Goal: Information Seeking & Learning: Learn about a topic

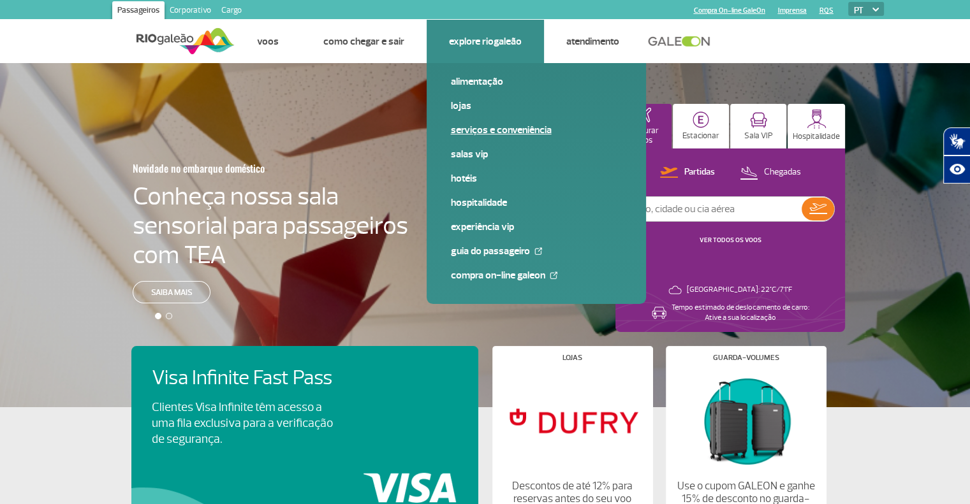
click at [487, 133] on link "Serviços e Conveniência" at bounding box center [536, 130] width 171 height 14
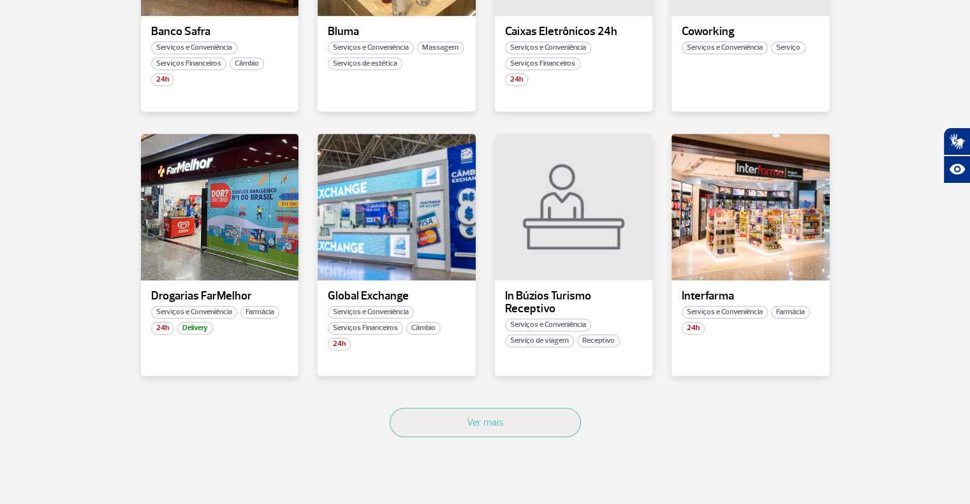
scroll to position [662, 0]
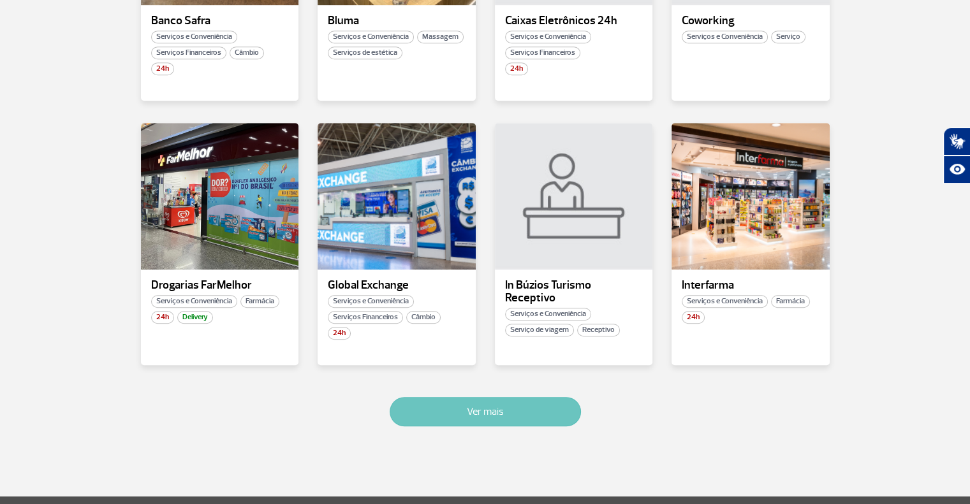
click at [509, 403] on button "Ver mais" at bounding box center [484, 411] width 191 height 29
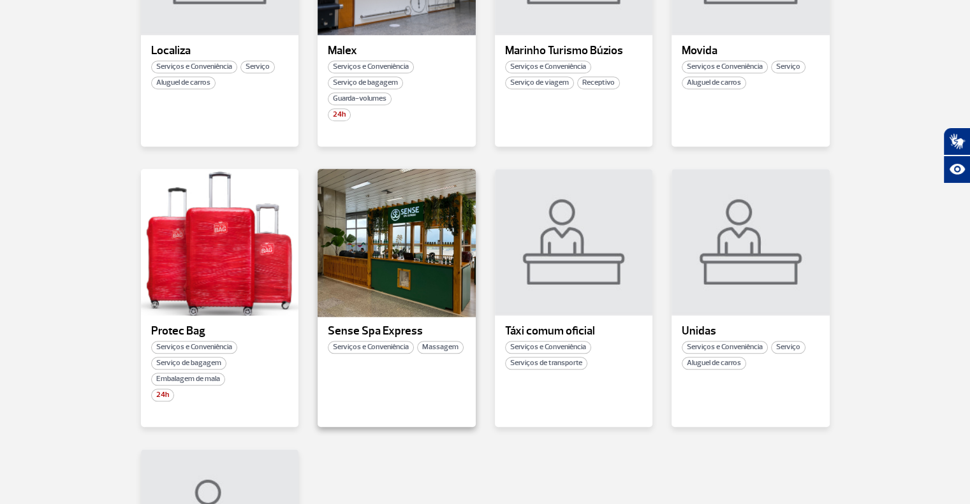
scroll to position [1164, 0]
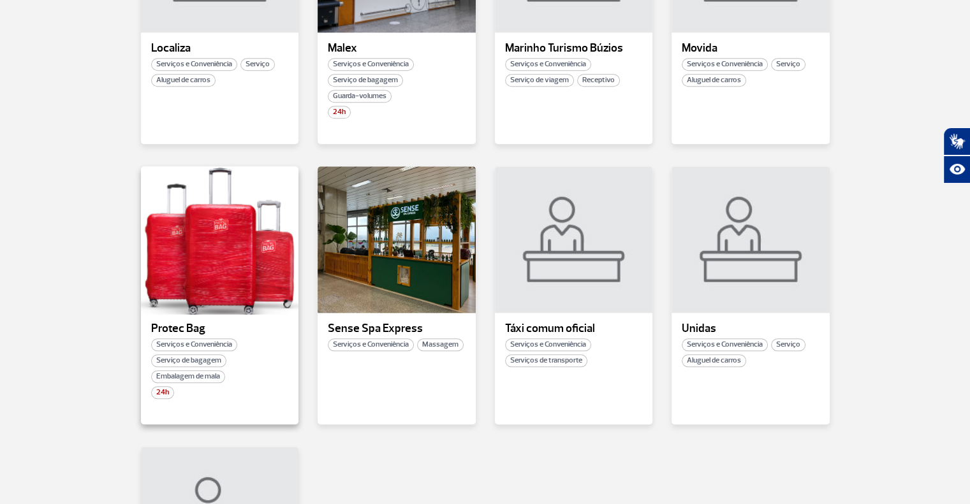
click at [226, 273] on div at bounding box center [219, 240] width 161 height 150
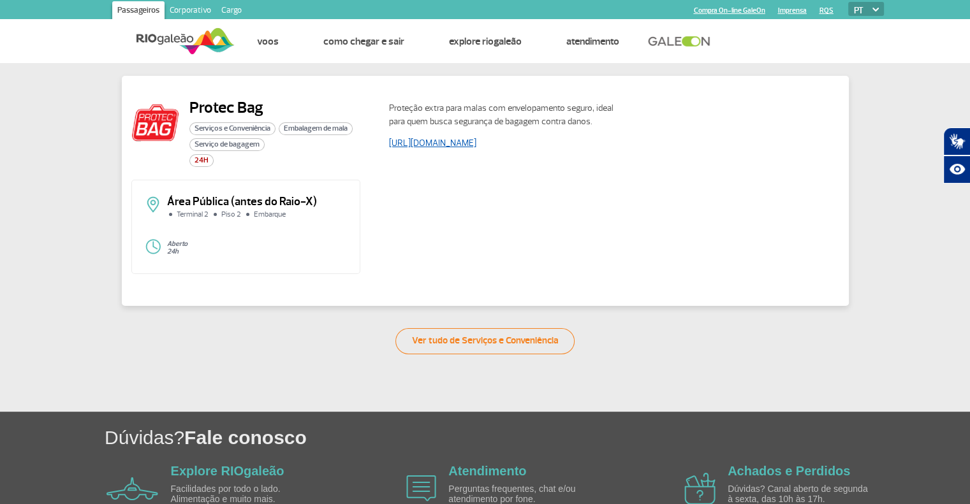
click at [412, 146] on link "https://www.protecbag.com.br/" at bounding box center [432, 143] width 87 height 11
click at [151, 9] on link "Passageiros" at bounding box center [138, 11] width 52 height 20
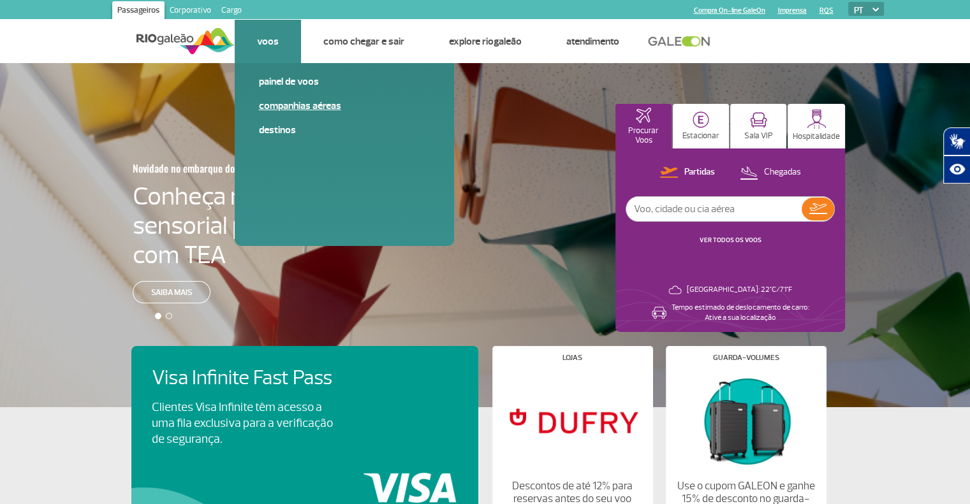
click at [301, 101] on link "Companhias Aéreas" at bounding box center [344, 106] width 171 height 14
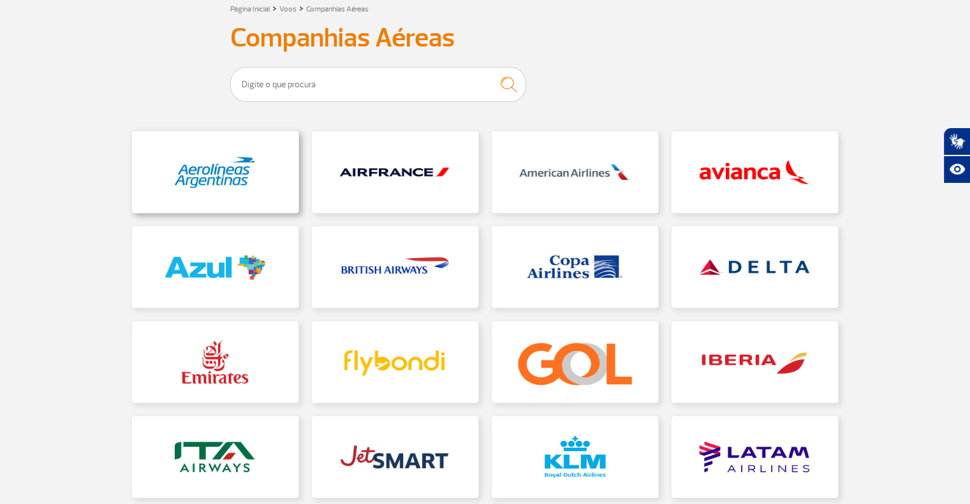
scroll to position [79, 0]
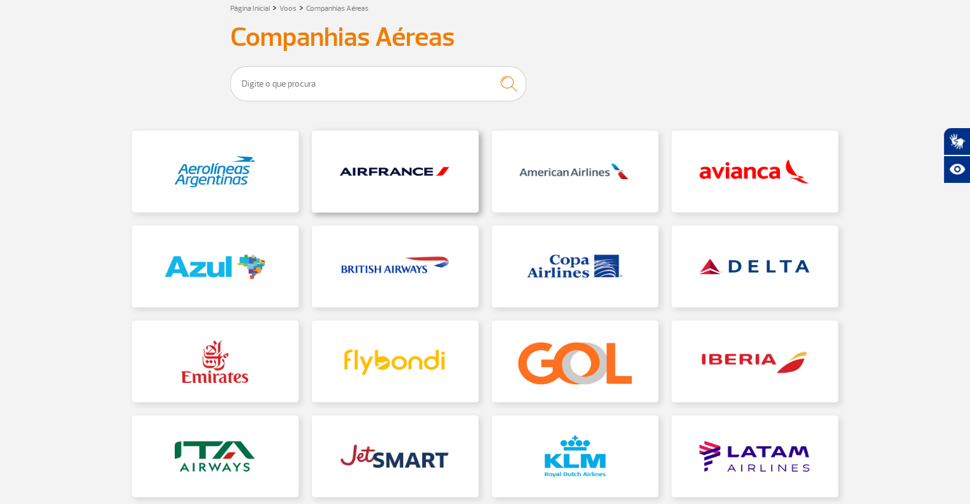
click at [362, 184] on link at bounding box center [395, 172] width 166 height 82
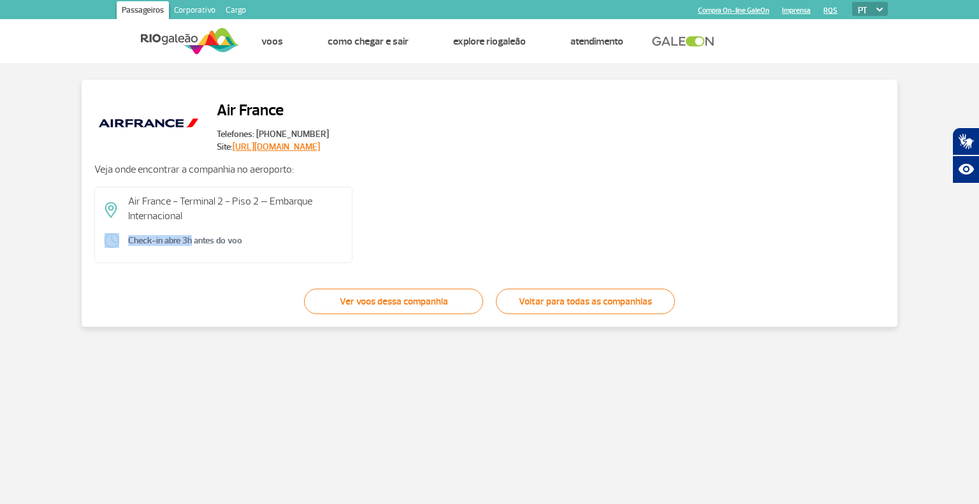
drag, startPoint x: 182, startPoint y: 234, endPoint x: 271, endPoint y: 219, distance: 89.9
click at [271, 219] on div "Air France - Terminal 2 - Piso 2 – Embarque Internacional Check-in abre 3h ante…" at bounding box center [223, 225] width 258 height 76
click at [271, 219] on p "Air France - Terminal 2 - Piso 2 – Embarque Internacional" at bounding box center [235, 208] width 214 height 29
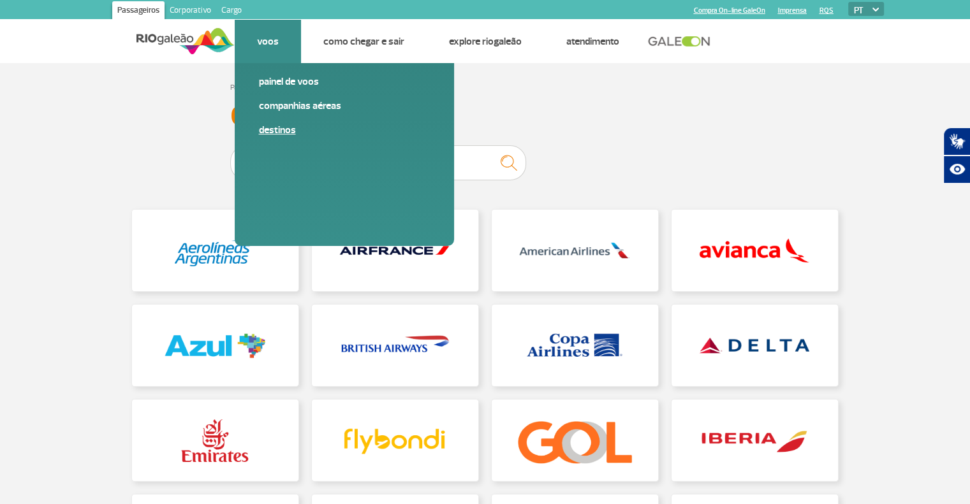
click at [286, 123] on link "Destinos" at bounding box center [344, 130] width 171 height 14
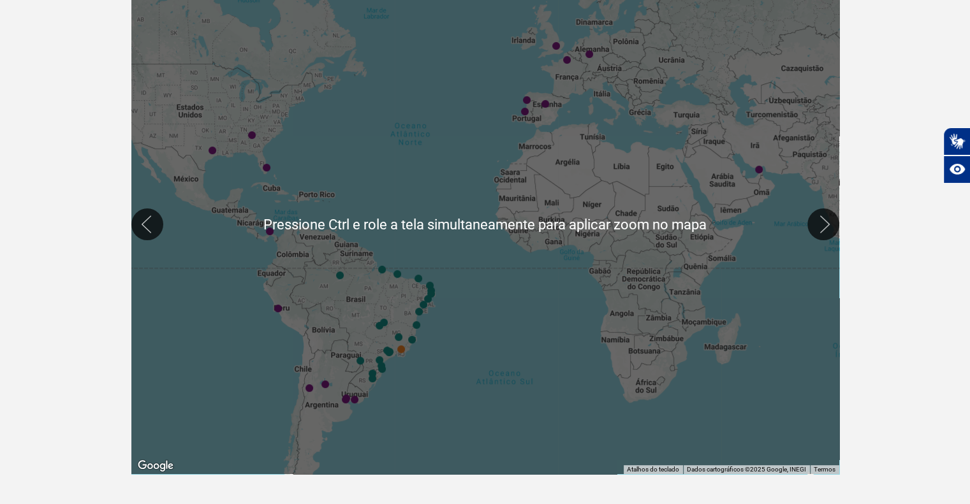
scroll to position [272, 0]
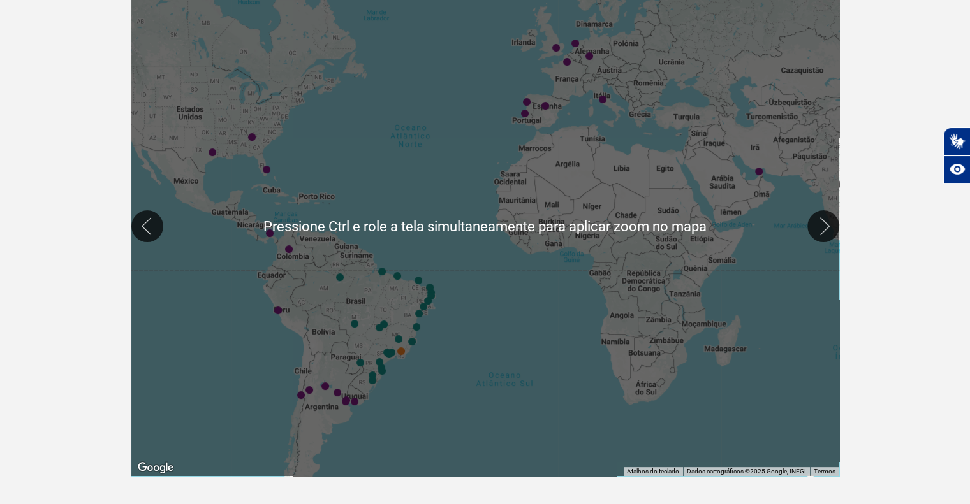
click at [87, 293] on div "Página inicial > Voos > Destinos Destinos Destinos Conheça os destinos internac…" at bounding box center [485, 149] width 970 height 716
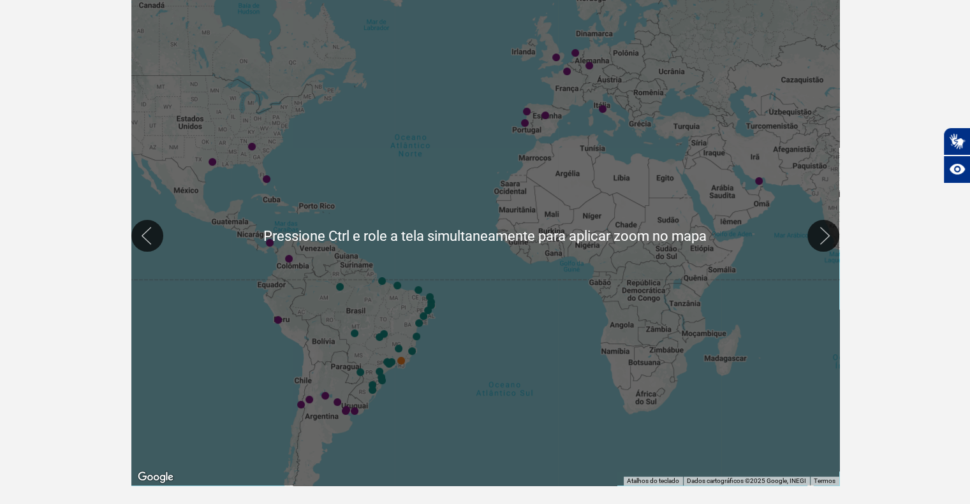
scroll to position [261, 0]
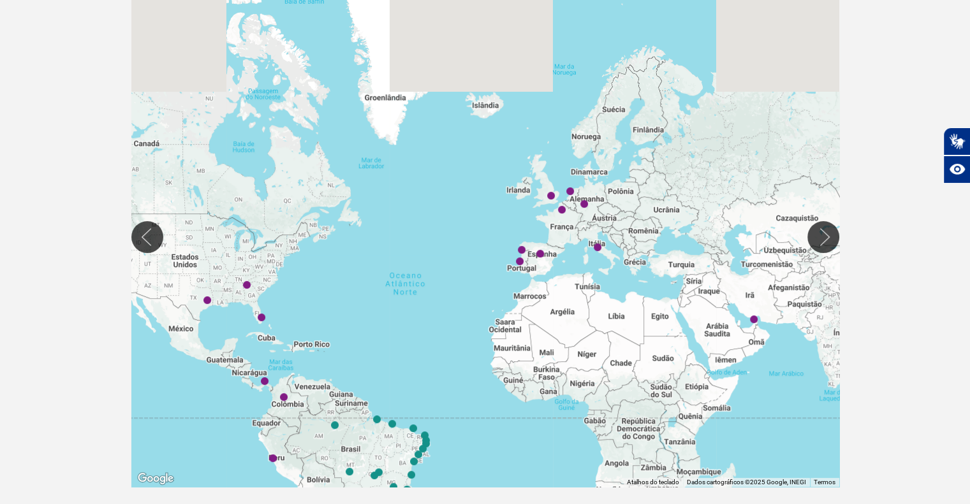
drag, startPoint x: 462, startPoint y: 229, endPoint x: 451, endPoint y: 351, distance: 122.8
click at [451, 351] on div at bounding box center [485, 237] width 708 height 500
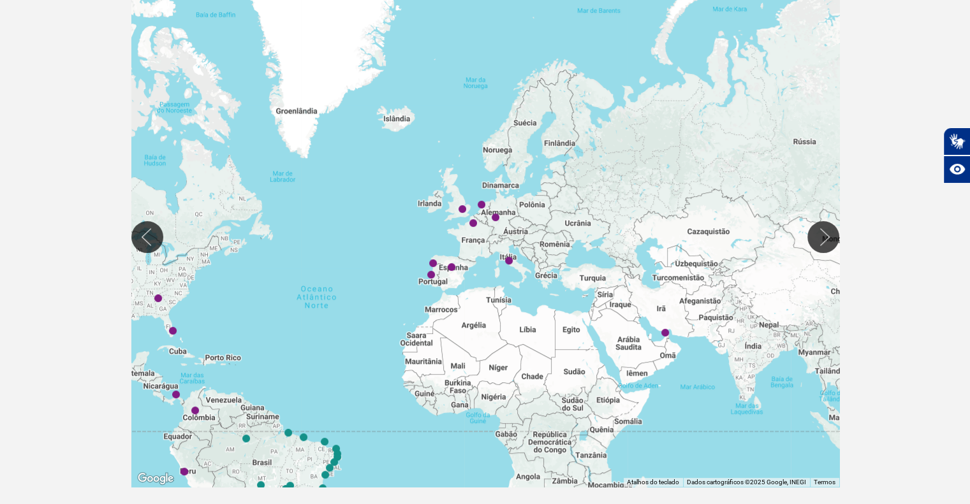
drag, startPoint x: 586, startPoint y: 275, endPoint x: 494, endPoint y: 291, distance: 93.7
click at [494, 291] on div at bounding box center [485, 237] width 708 height 500
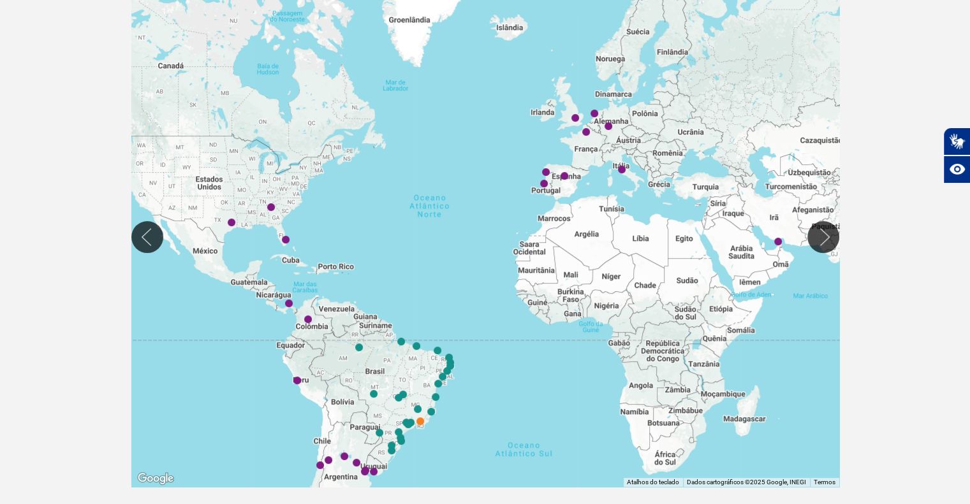
drag, startPoint x: 463, startPoint y: 347, endPoint x: 592, endPoint y: 247, distance: 163.6
click at [592, 247] on div at bounding box center [485, 237] width 708 height 500
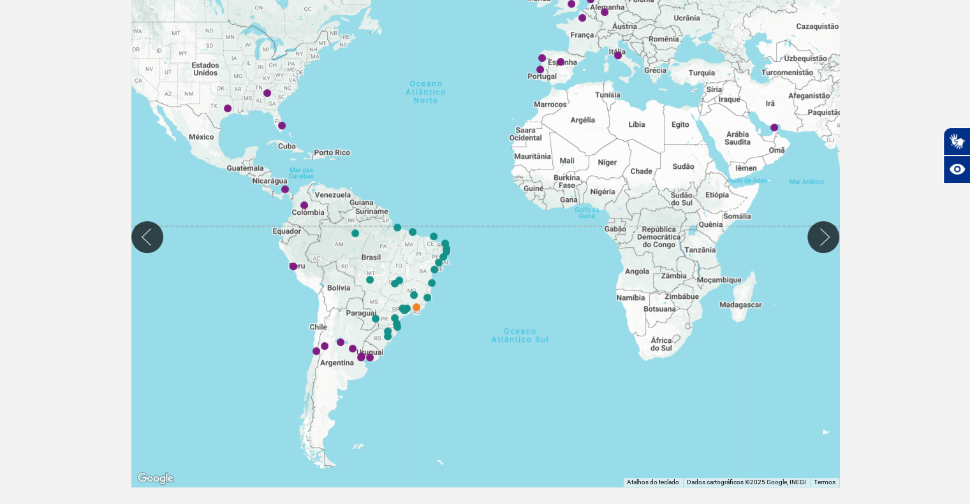
drag, startPoint x: 354, startPoint y: 403, endPoint x: 339, endPoint y: 271, distance: 133.5
click at [339, 271] on div at bounding box center [485, 237] width 708 height 500
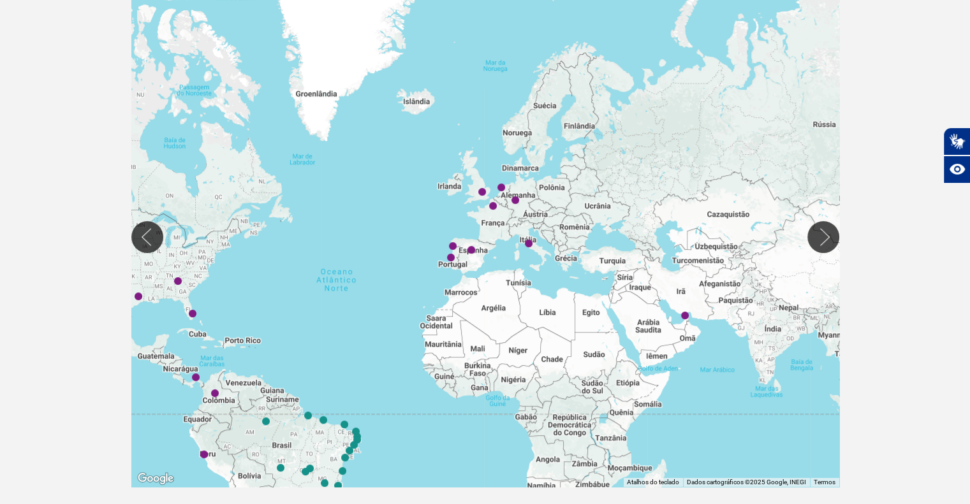
drag, startPoint x: 518, startPoint y: 224, endPoint x: 440, endPoint y: 407, distance: 198.5
click at [440, 407] on div at bounding box center [485, 237] width 708 height 500
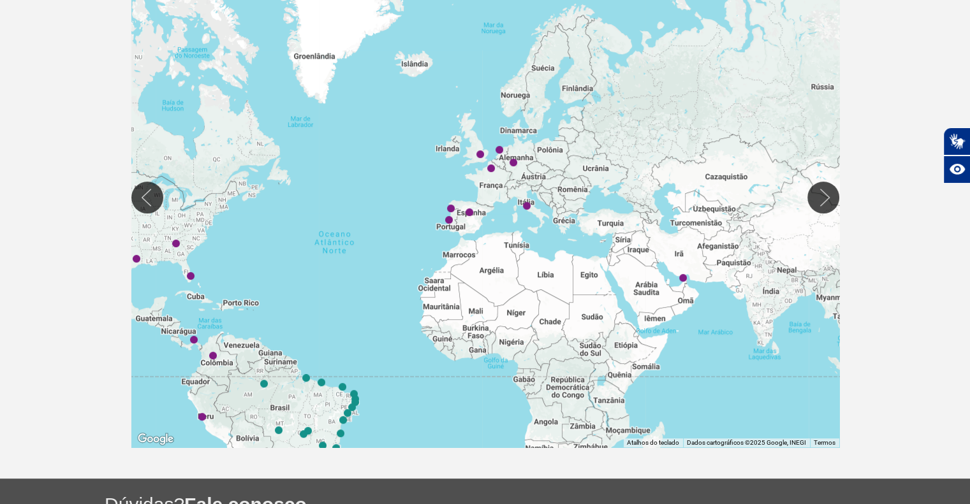
scroll to position [301, 0]
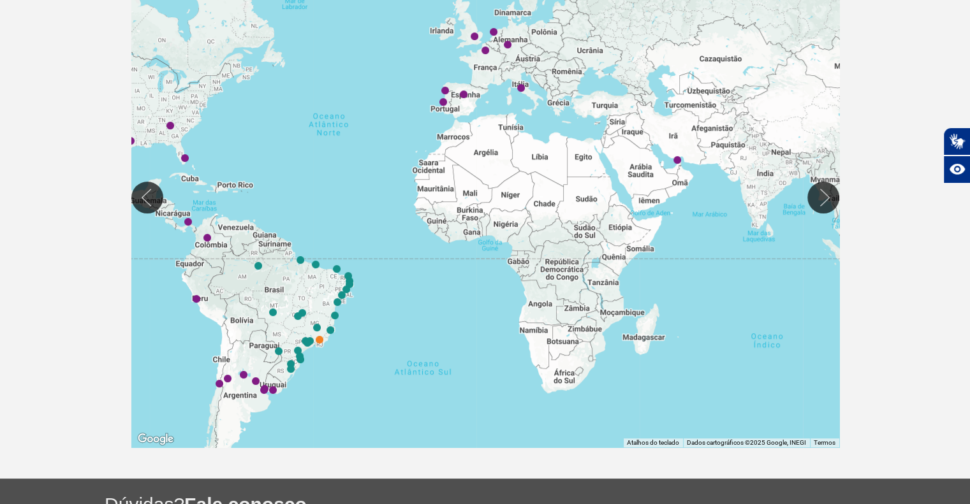
drag, startPoint x: 386, startPoint y: 356, endPoint x: 377, endPoint y: 180, distance: 175.5
click at [377, 180] on div at bounding box center [485, 197] width 708 height 500
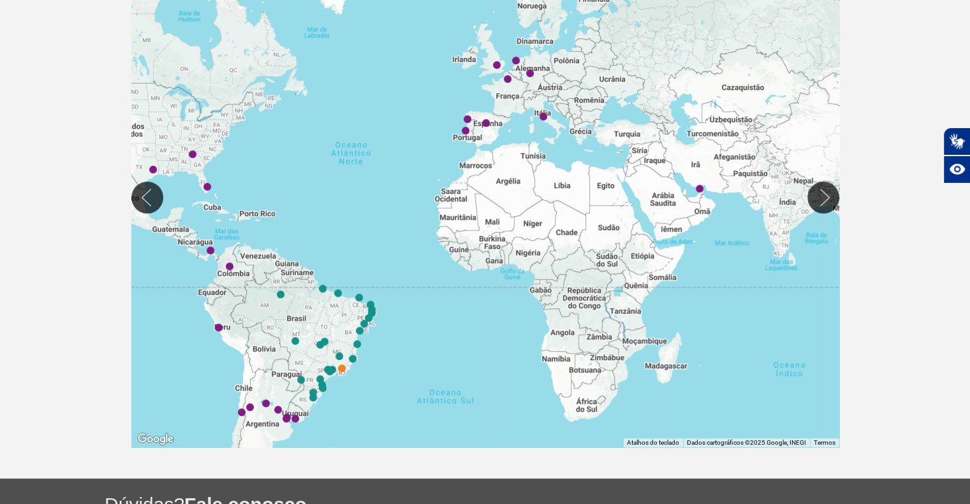
drag, startPoint x: 389, startPoint y: 235, endPoint x: 418, endPoint y: 328, distance: 96.8
click at [418, 328] on div at bounding box center [485, 197] width 708 height 500
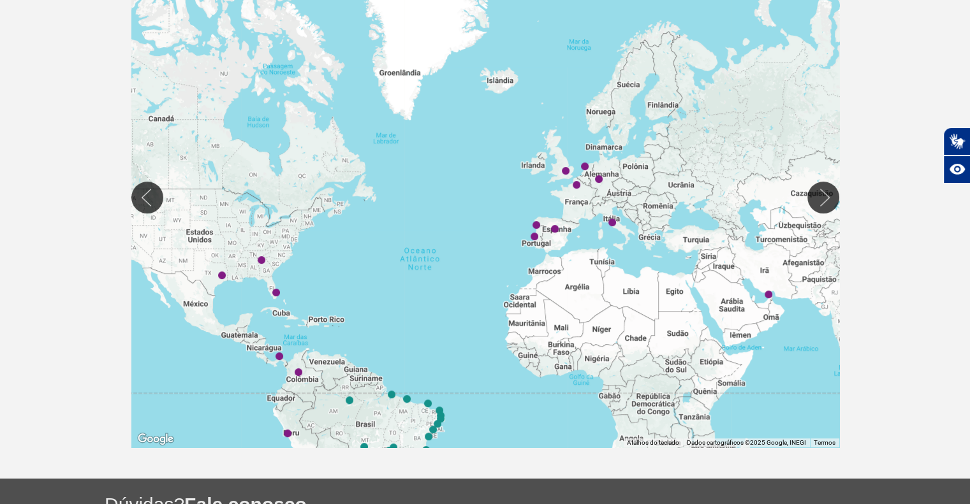
drag, startPoint x: 372, startPoint y: 147, endPoint x: 447, endPoint y: 286, distance: 158.3
click at [447, 286] on div at bounding box center [485, 197] width 708 height 500
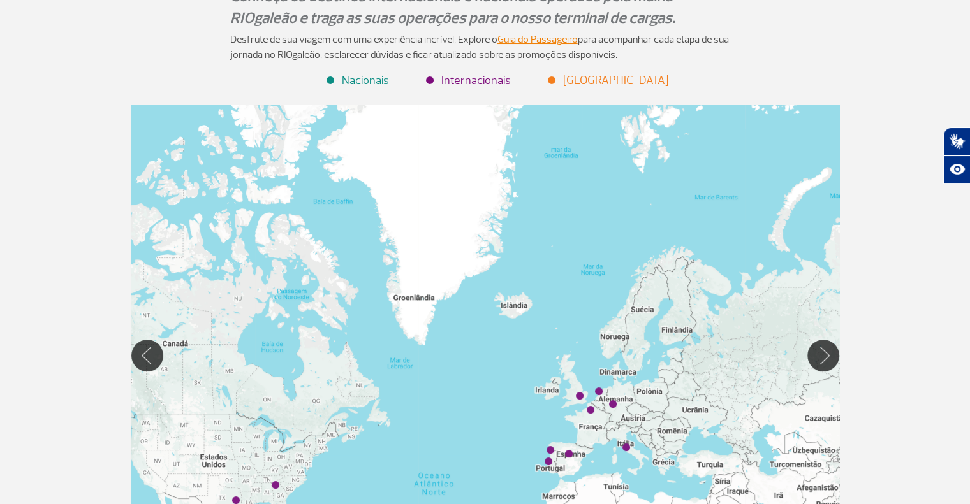
scroll to position [0, 0]
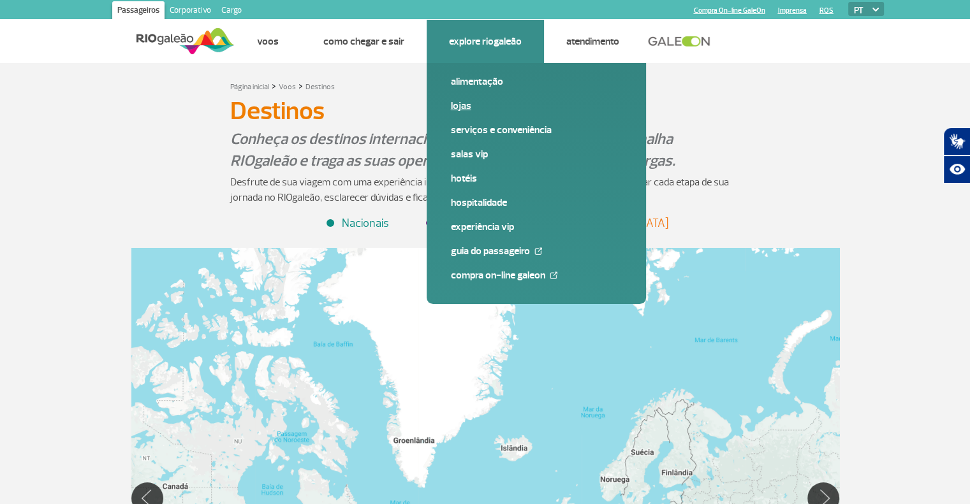
click at [462, 108] on link "Lojas" at bounding box center [536, 106] width 171 height 14
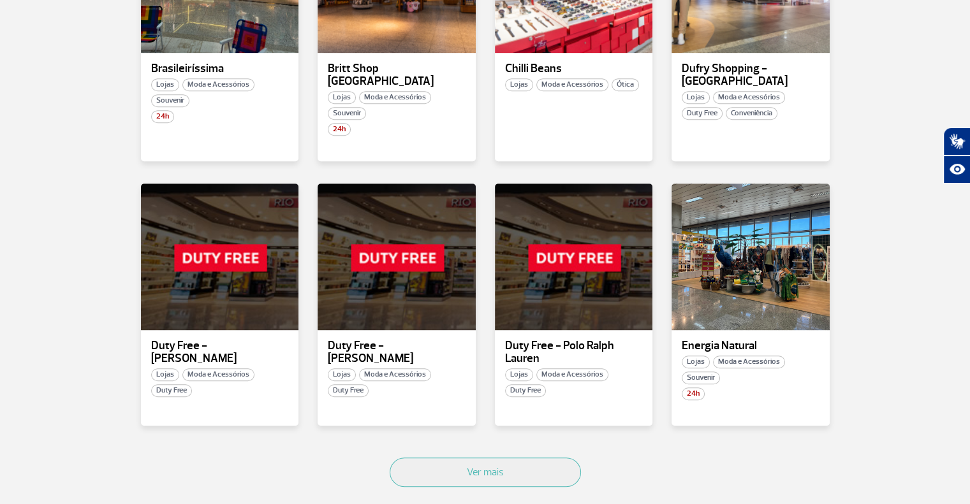
scroll to position [631, 0]
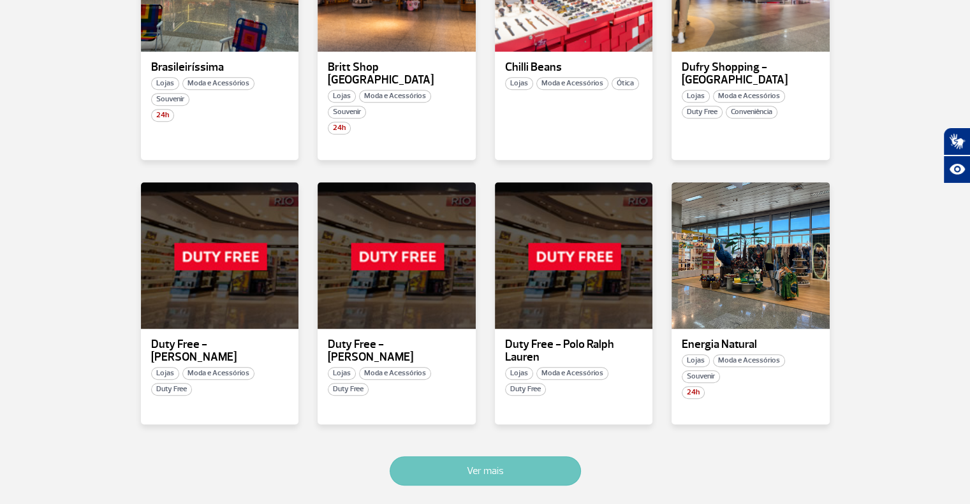
click at [507, 458] on button "Ver mais" at bounding box center [484, 470] width 191 height 29
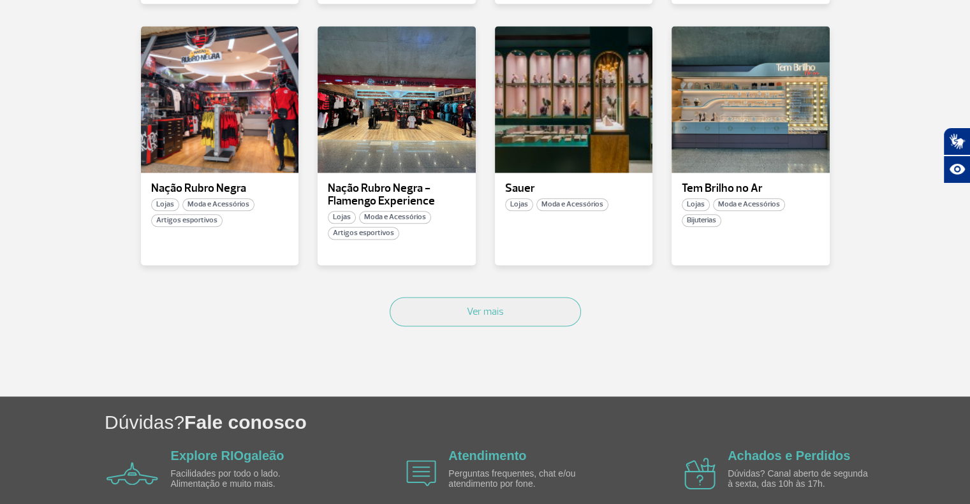
scroll to position [1585, 0]
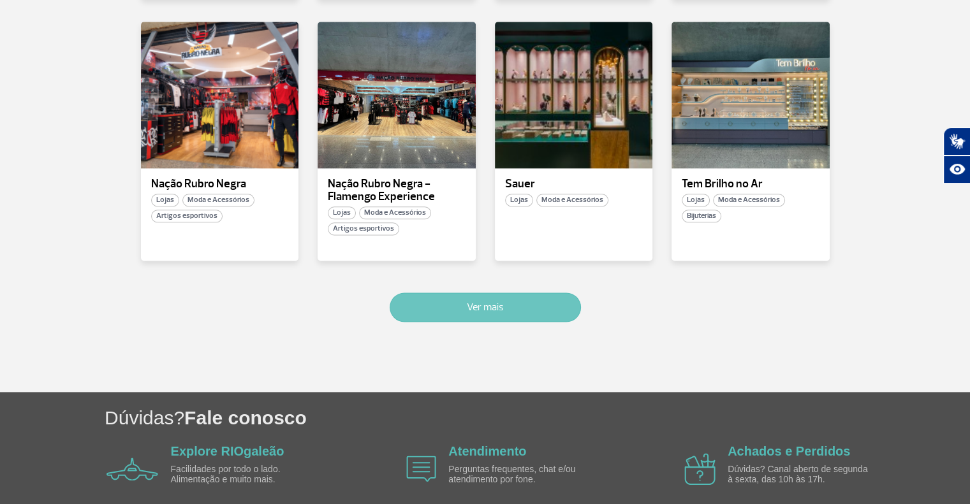
click at [470, 295] on button "Ver mais" at bounding box center [484, 307] width 191 height 29
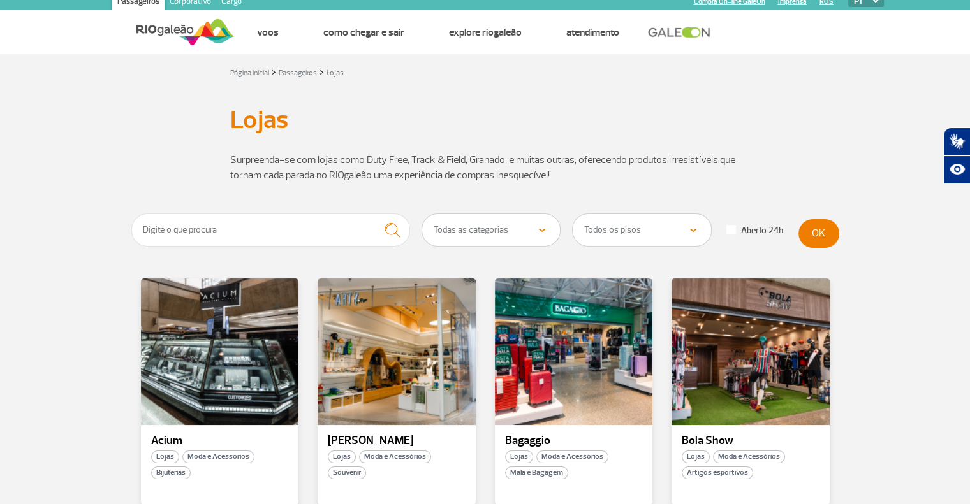
scroll to position [6, 0]
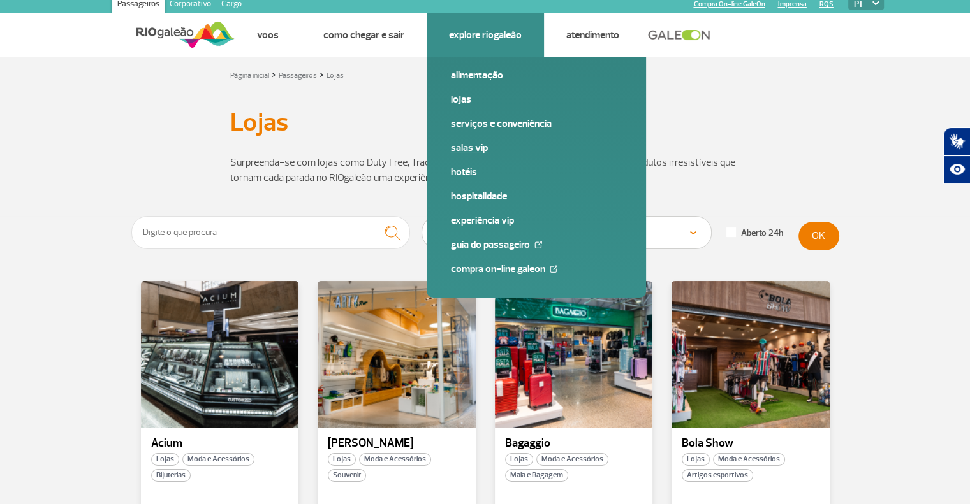
click at [479, 145] on link "Salas VIP" at bounding box center [536, 148] width 171 height 14
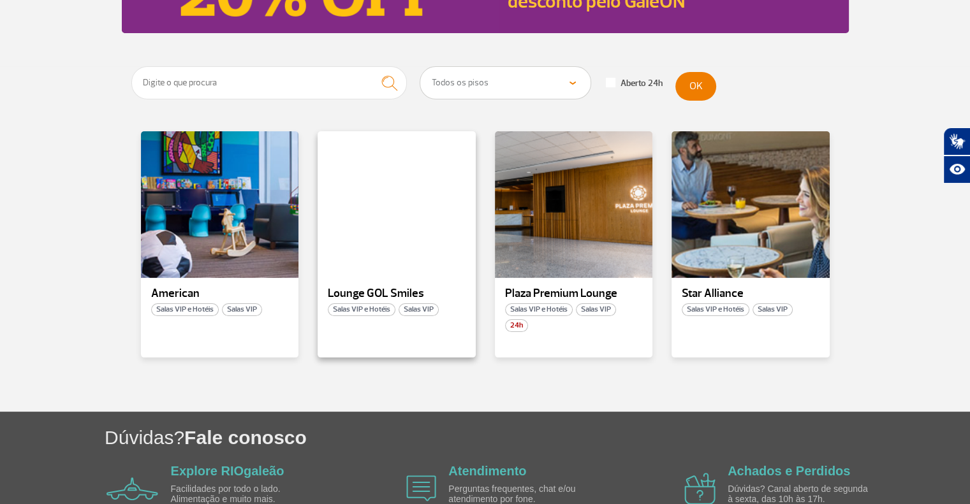
scroll to position [200, 0]
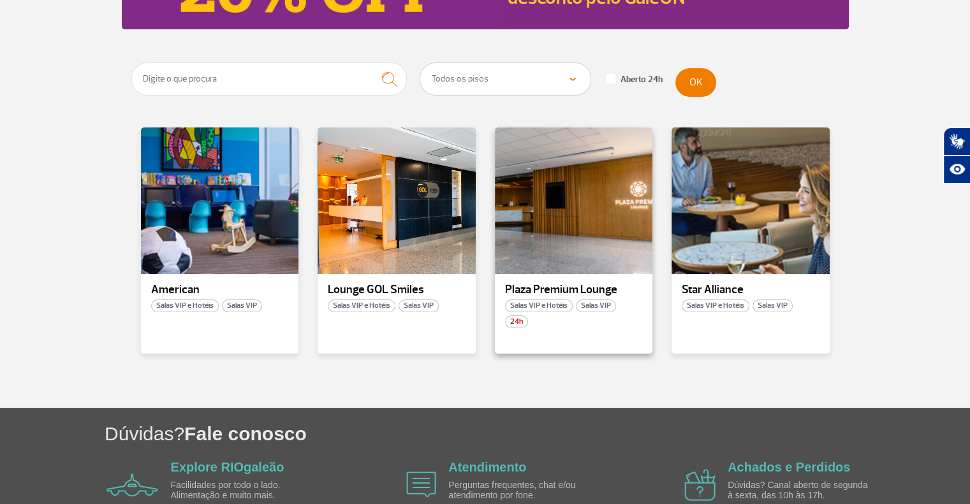
click at [508, 336] on div "Plaza Premium Lounge Salas VIP e Hotéis Salas VIP 24h" at bounding box center [574, 240] width 158 height 226
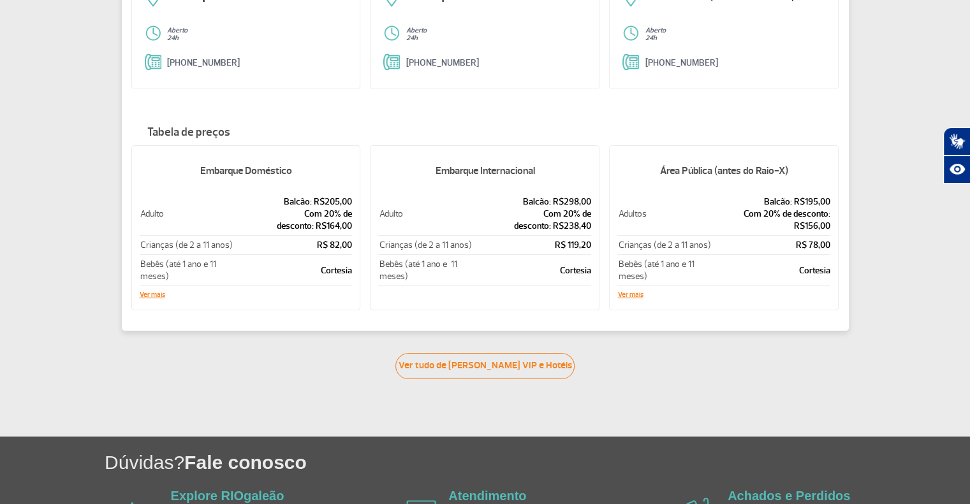
scroll to position [193, 0]
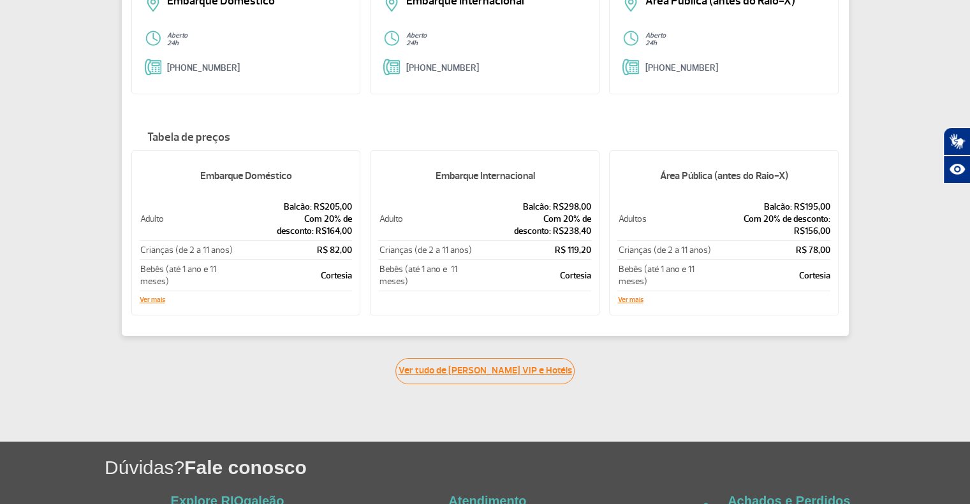
click at [523, 366] on link "Ver tudo de Salas VIP e Hotéis" at bounding box center [484, 371] width 179 height 26
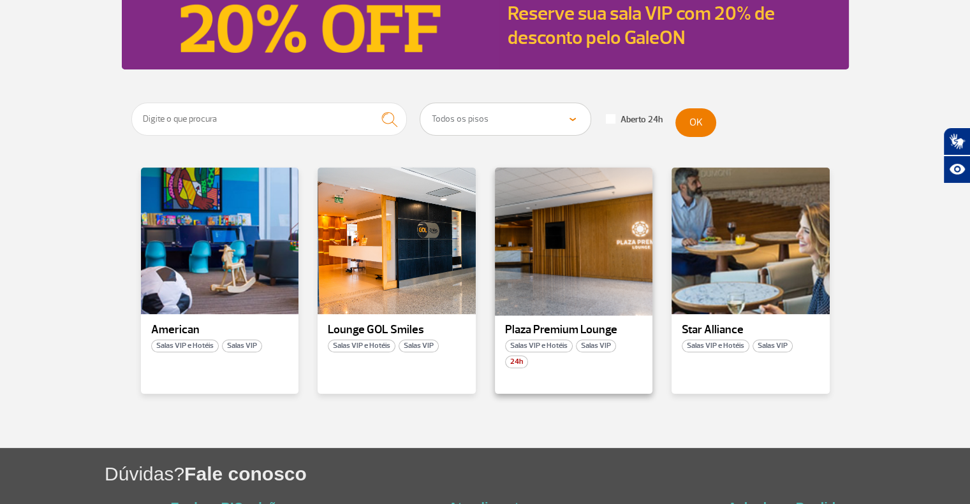
scroll to position [161, 0]
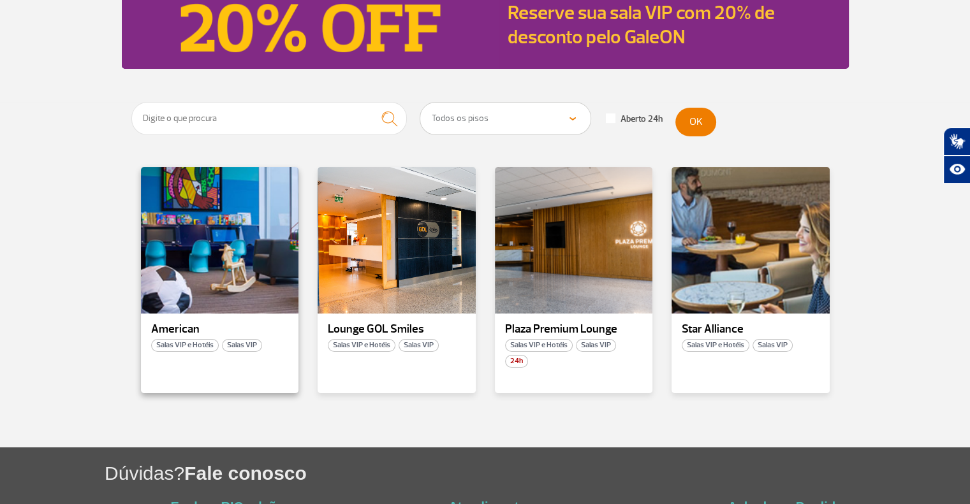
click at [227, 315] on div "American Salas VIP e Hotéis Salas VIP" at bounding box center [220, 280] width 158 height 226
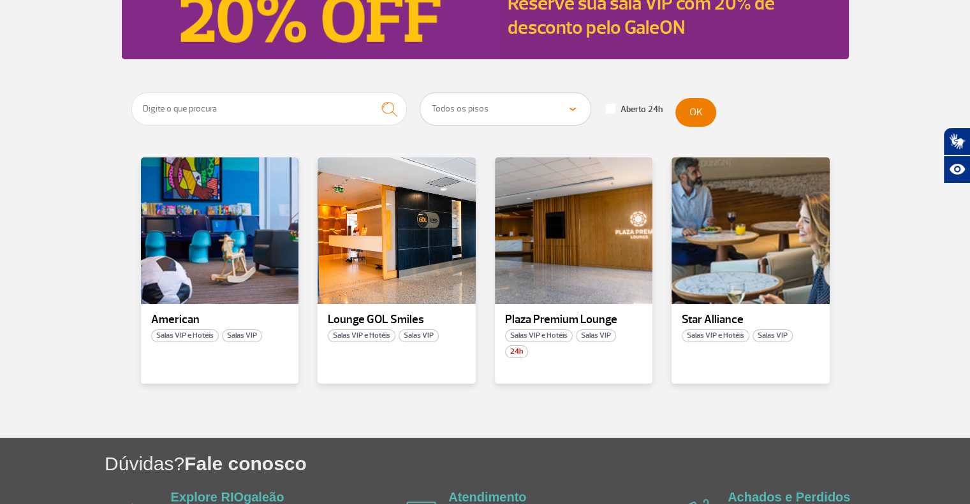
scroll to position [173, 0]
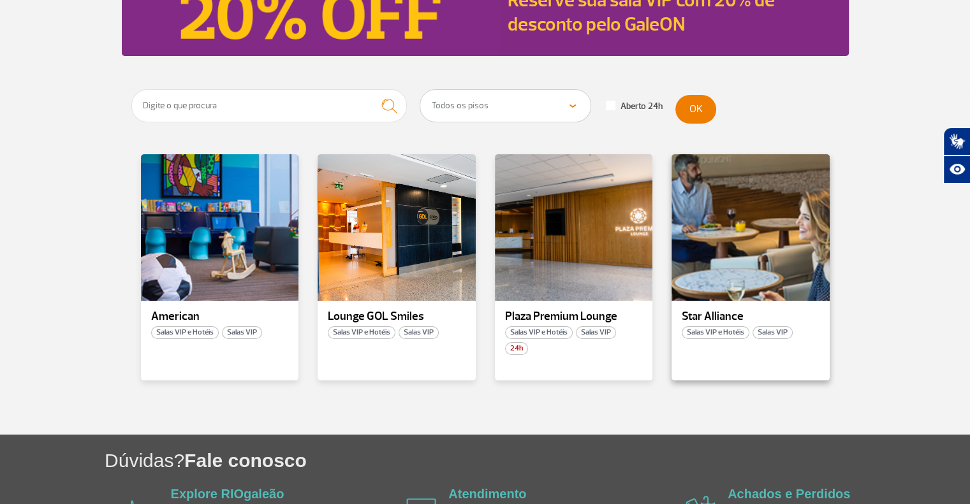
click at [697, 316] on p "Star Alliance" at bounding box center [750, 316] width 138 height 13
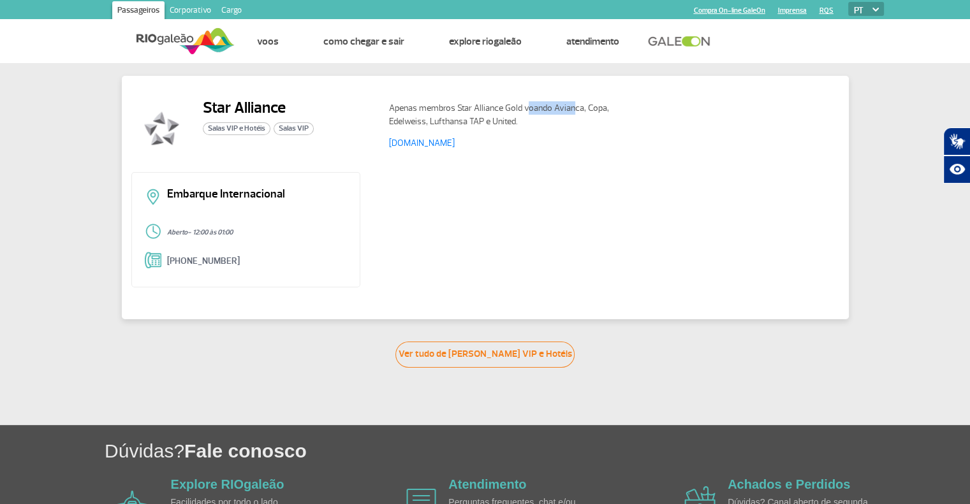
drag, startPoint x: 528, startPoint y: 104, endPoint x: 571, endPoint y: 105, distance: 43.4
click at [571, 105] on p "Apenas membros Star Alliance Gold voando Avianca, Copa, Edelweiss, Lufthansa TA…" at bounding box center [503, 114] width 229 height 27
click at [560, 119] on p "Apenas membros Star Alliance Gold voando Avianca, Copa, Edelweiss, Lufthansa TA…" at bounding box center [503, 114] width 229 height 27
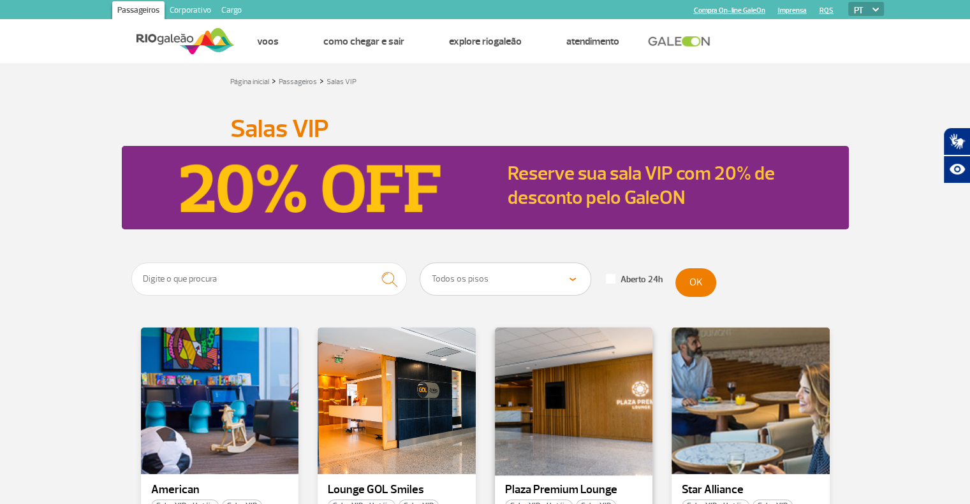
click at [583, 412] on div at bounding box center [573, 401] width 161 height 150
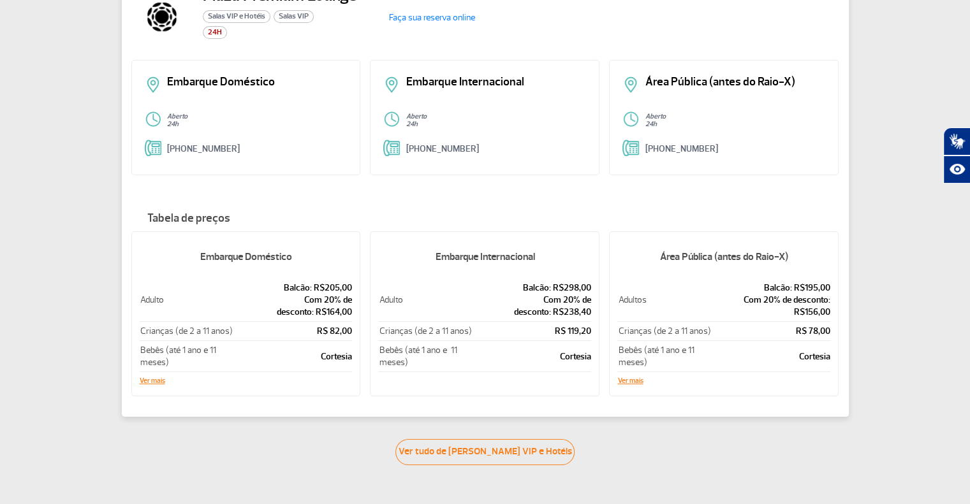
scroll to position [114, 0]
